Goal: Communication & Community: Connect with others

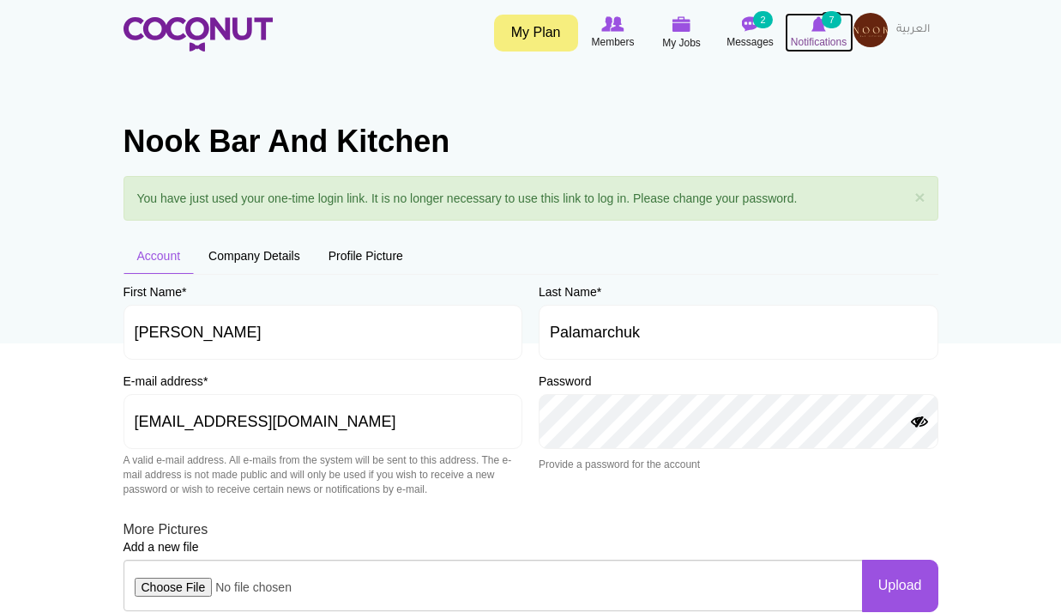
click at [818, 21] on img at bounding box center [819, 23] width 15 height 15
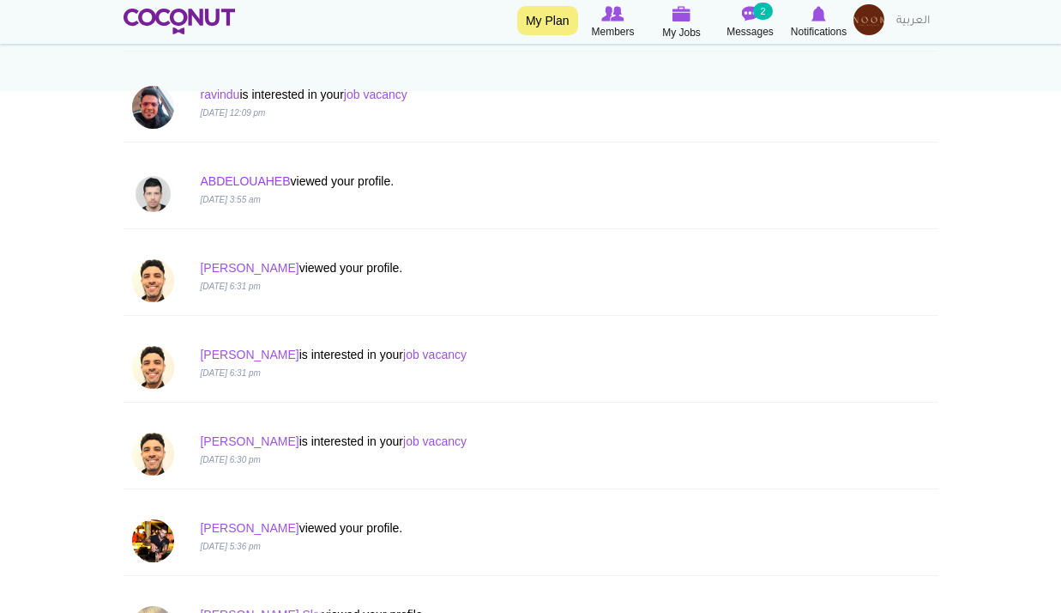
scroll to position [257, 0]
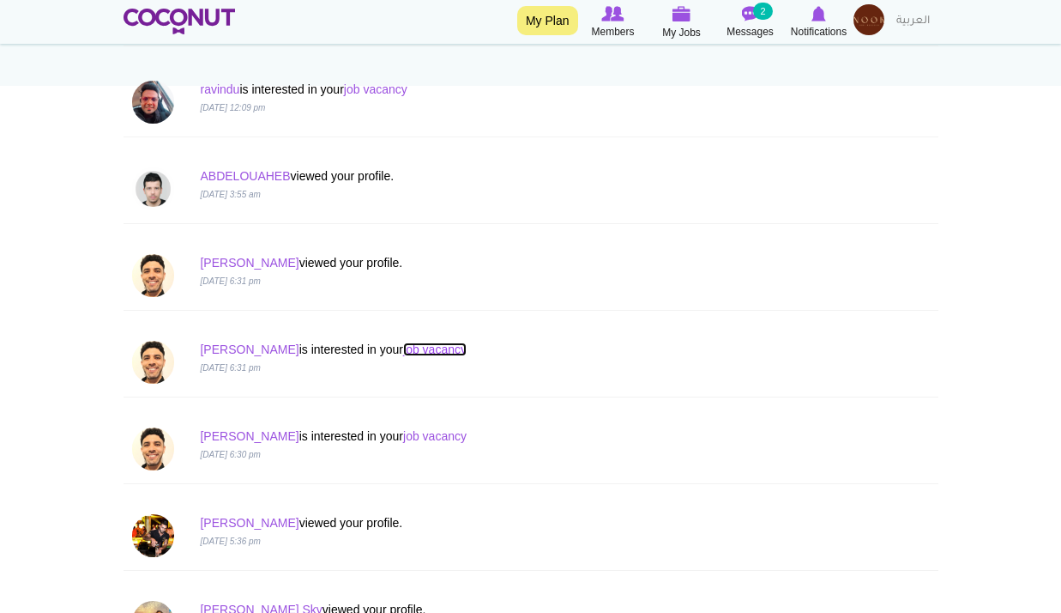
click at [403, 352] on link "job vacancy" at bounding box center [434, 349] width 63 height 14
click at [224, 349] on link "Hugo" at bounding box center [249, 349] width 99 height 14
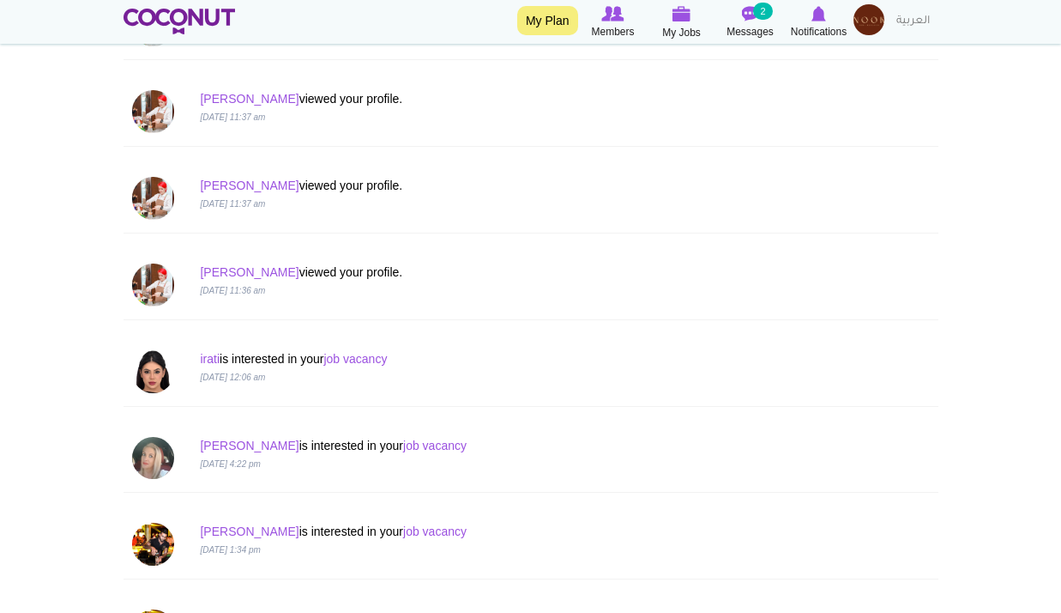
scroll to position [772, 0]
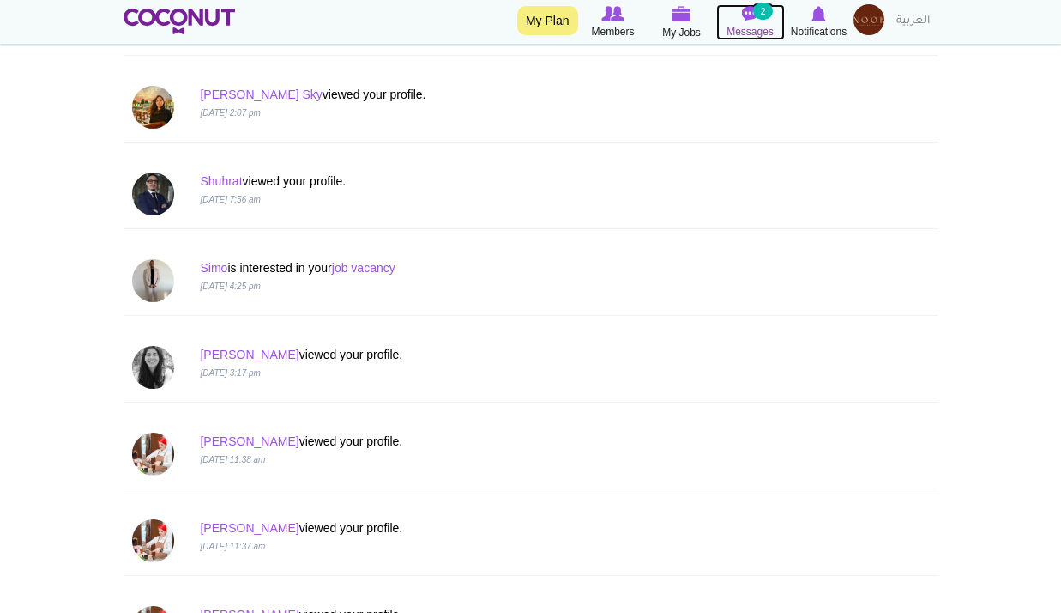
click at [748, 18] on img at bounding box center [750, 13] width 17 height 15
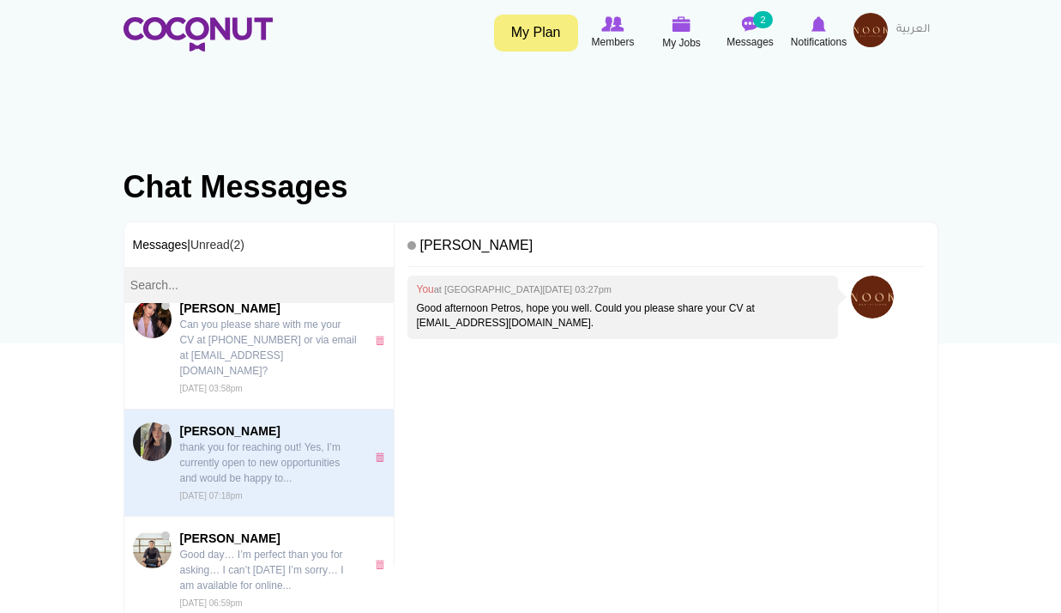
scroll to position [1458, 0]
